Goal: Find specific page/section: Find specific page/section

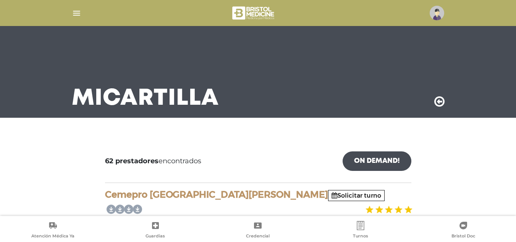
click at [78, 13] on img "button" at bounding box center [77, 13] width 10 height 10
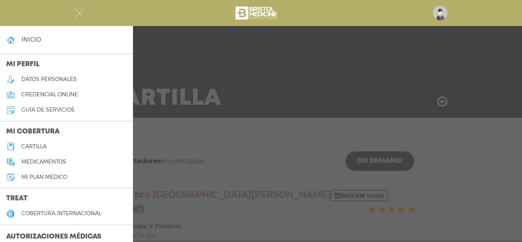
click at [47, 148] on h5 "cartilla" at bounding box center [33, 146] width 25 height 6
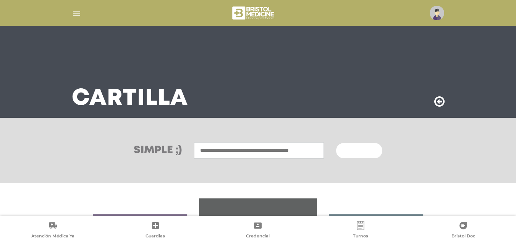
click at [228, 149] on input "text" at bounding box center [259, 150] width 130 height 16
type input "**********"
click at [336, 143] on button "Buscar" at bounding box center [359, 150] width 46 height 15
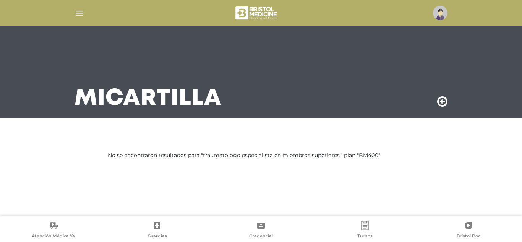
click at [77, 13] on img "button" at bounding box center [80, 13] width 10 height 10
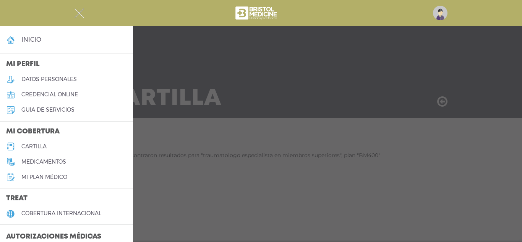
click at [49, 143] on link "cartilla" at bounding box center [66, 146] width 133 height 15
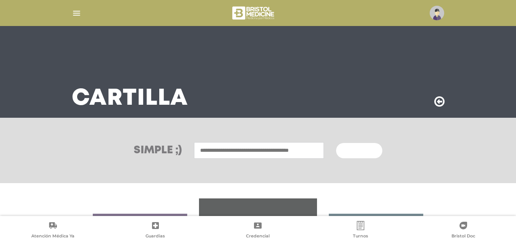
click at [271, 152] on input "text" at bounding box center [259, 150] width 130 height 16
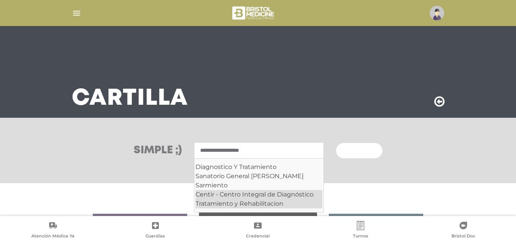
click at [267, 195] on div "Centir - Centro Integral de Diagnóstico Tratamiento y Rehabilitacion" at bounding box center [259, 199] width 127 height 18
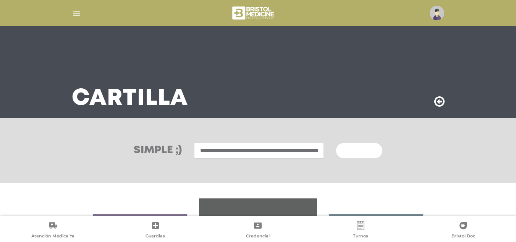
type input "**********"
click at [336, 143] on button "Buscar" at bounding box center [359, 150] width 46 height 15
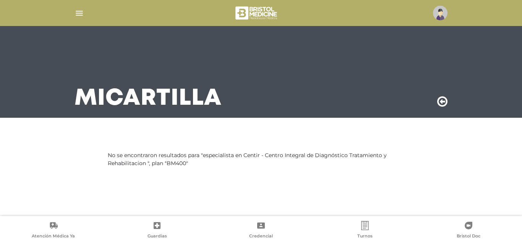
click at [79, 12] on img "button" at bounding box center [80, 13] width 10 height 10
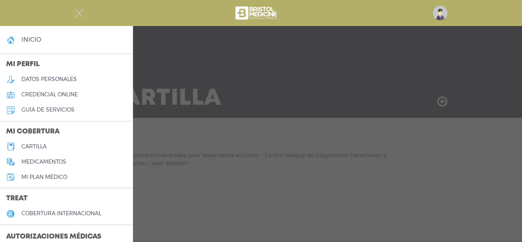
click at [38, 146] on h5 "cartilla" at bounding box center [33, 146] width 25 height 6
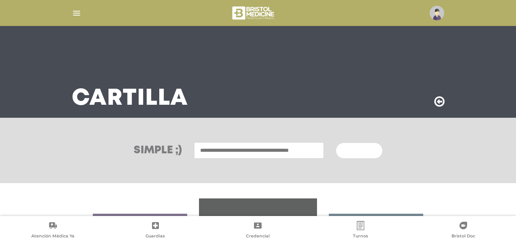
click at [241, 148] on input "text" at bounding box center [259, 150] width 130 height 16
